Goal: Task Accomplishment & Management: Use online tool/utility

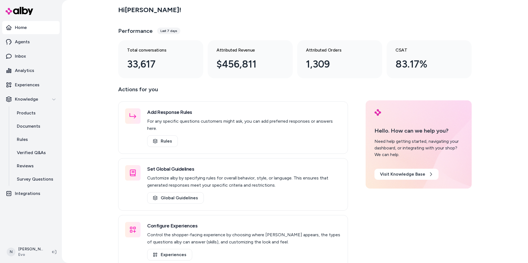
click at [106, 120] on div "Hi [PERSON_NAME] ! Performance Last 7 days Total conversations 33,617 Attribute…" at bounding box center [295, 131] width 466 height 263
click at [79, 141] on div "Hi [PERSON_NAME] ! Performance Last 7 days Total conversations 33,617 Attribute…" at bounding box center [295, 131] width 466 height 263
click at [384, 211] on div "Actions for you Add Response Rules For any specific questions customers might a…" at bounding box center [294, 176] width 353 height 183
click at [30, 193] on p "Integrations" at bounding box center [27, 193] width 25 height 7
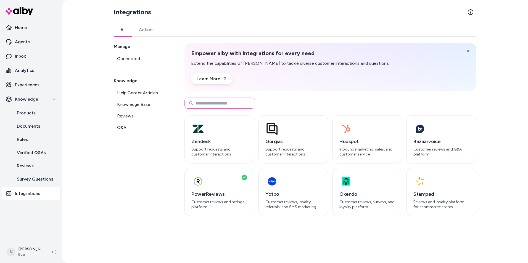
drag, startPoint x: 214, startPoint y: 104, endPoint x: 207, endPoint y: 102, distance: 6.8
click at [213, 104] on input at bounding box center [219, 103] width 71 height 11
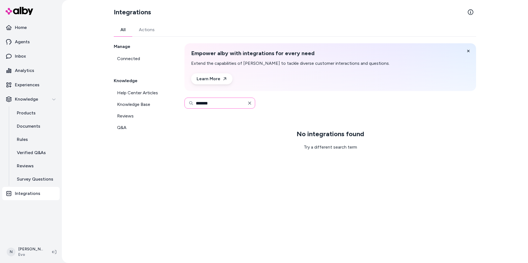
type input "*******"
click at [248, 105] on icon "button" at bounding box center [249, 103] width 4 height 4
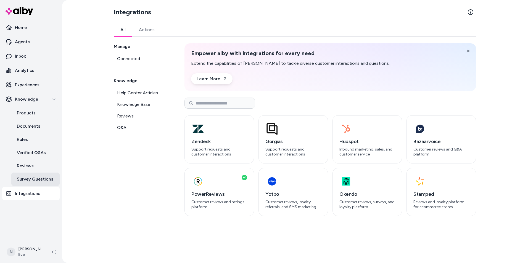
click at [38, 182] on p "Survey Questions" at bounding box center [35, 179] width 36 height 7
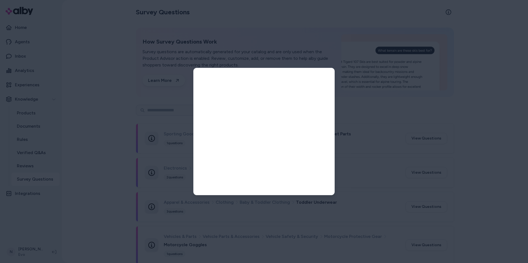
click at [27, 192] on div at bounding box center [264, 131] width 528 height 263
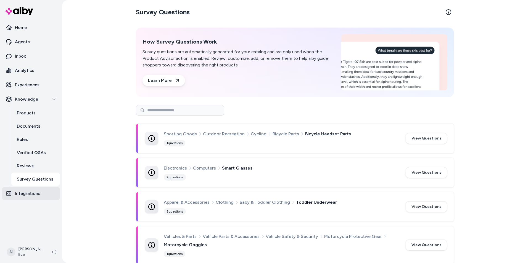
click at [27, 192] on p "Integrations" at bounding box center [27, 193] width 25 height 7
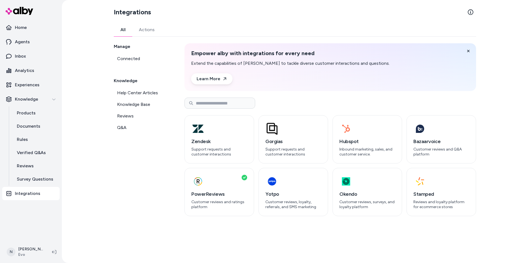
click at [143, 30] on button "Actions" at bounding box center [146, 29] width 29 height 13
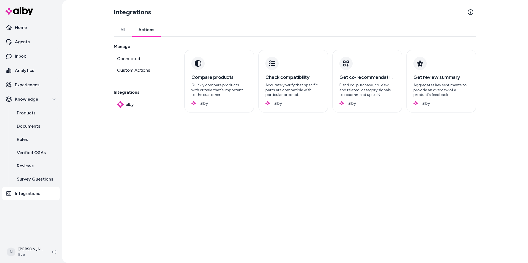
click at [129, 30] on button "All" at bounding box center [123, 29] width 18 height 13
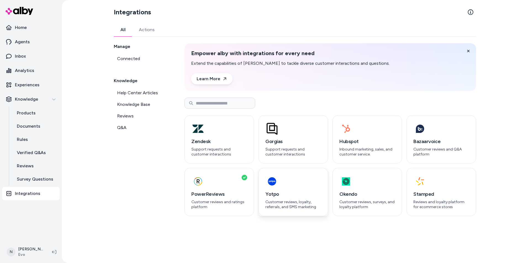
click at [280, 184] on div "button" at bounding box center [293, 181] width 56 height 13
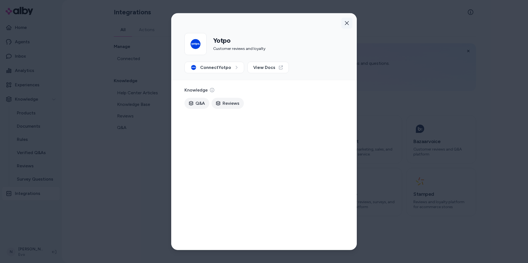
click at [346, 22] on icon "button" at bounding box center [346, 23] width 4 height 4
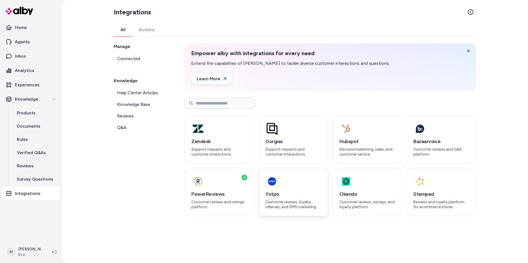
click at [281, 182] on div "button" at bounding box center [293, 181] width 56 height 13
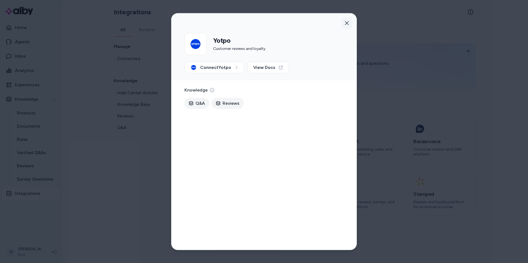
click at [344, 24] on button "button" at bounding box center [346, 23] width 11 height 11
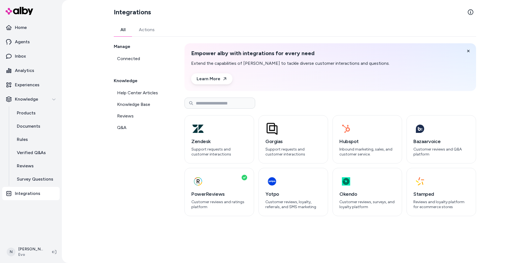
click at [372, 224] on div "Integrations All Actions Manage Connected Knowledge Help Center Articles Knowle…" at bounding box center [294, 131] width 371 height 263
